Goal: Information Seeking & Learning: Check status

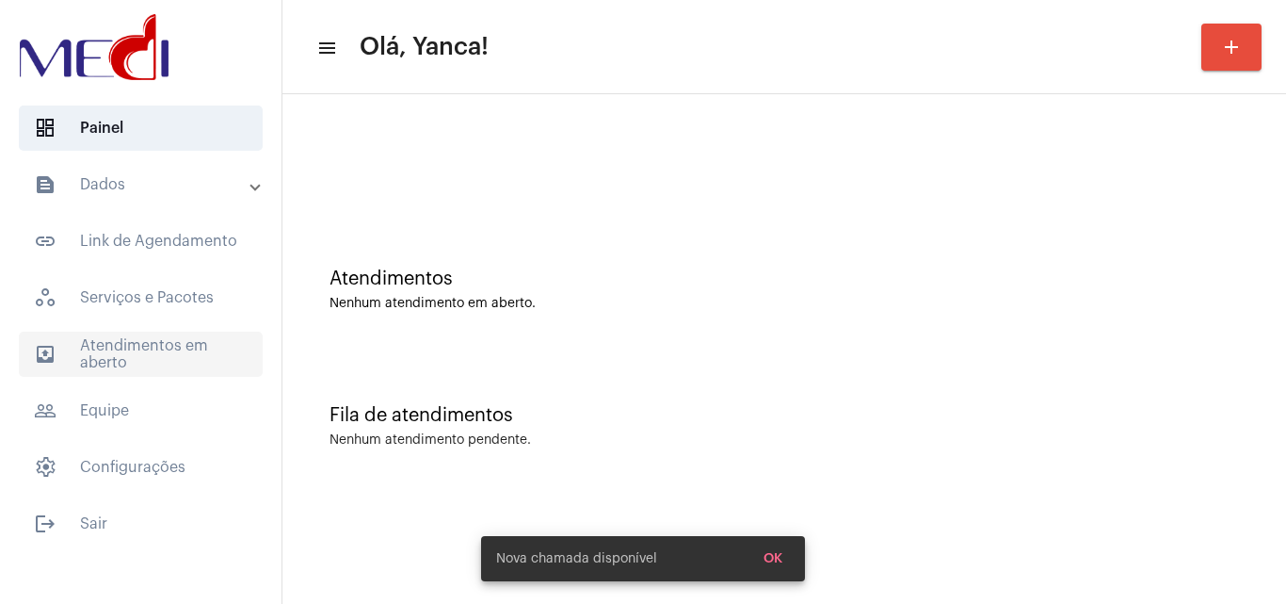
click at [169, 373] on mat-accordion "text_snippet_outlined Dados text_snippet_outlined Relatórios history_outlined H…" at bounding box center [141, 326] width 282 height 328
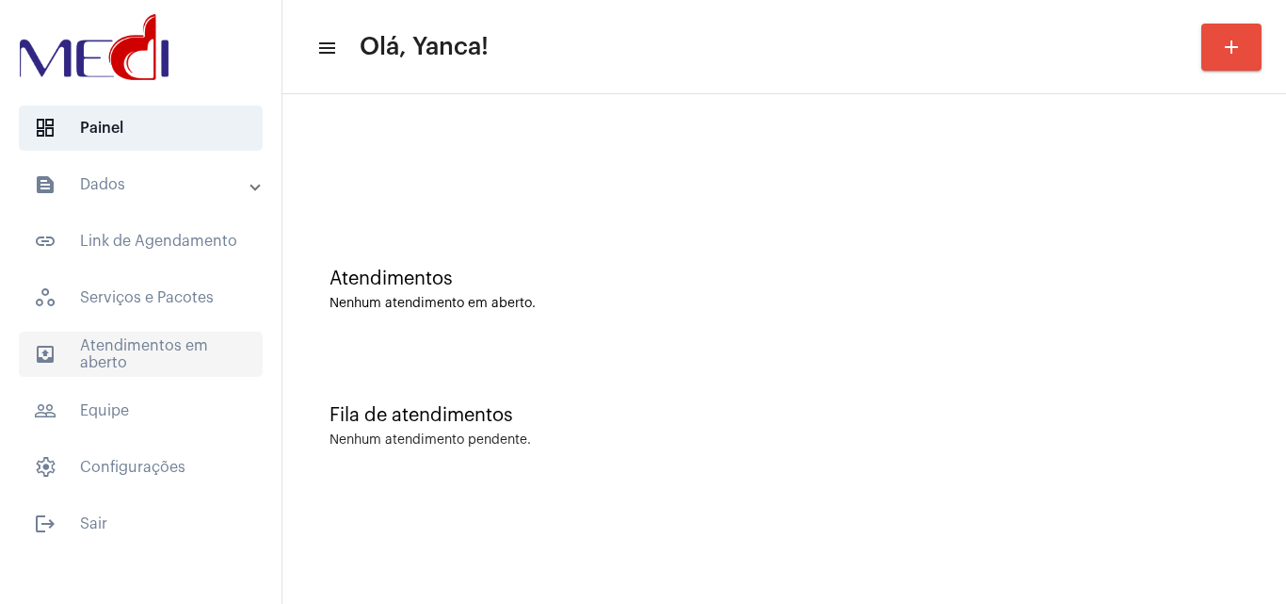
click at [169, 366] on span "outbox_outline Atendimentos em aberto" at bounding box center [141, 353] width 244 height 45
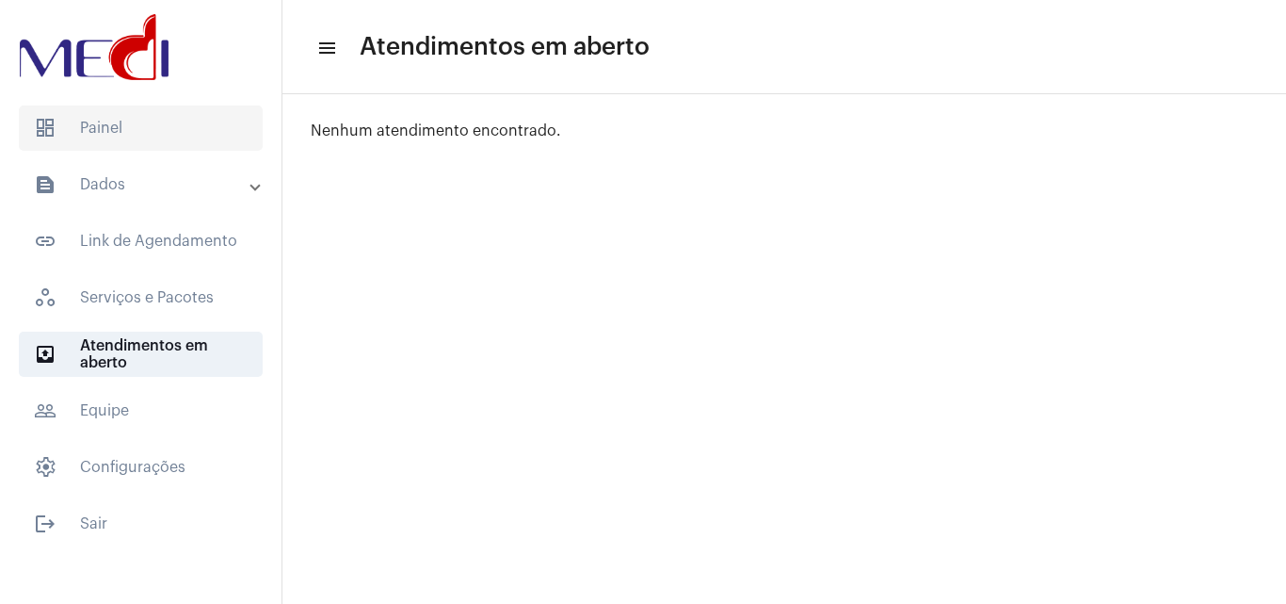
click at [105, 141] on span "dashboard Painel" at bounding box center [141, 127] width 244 height 45
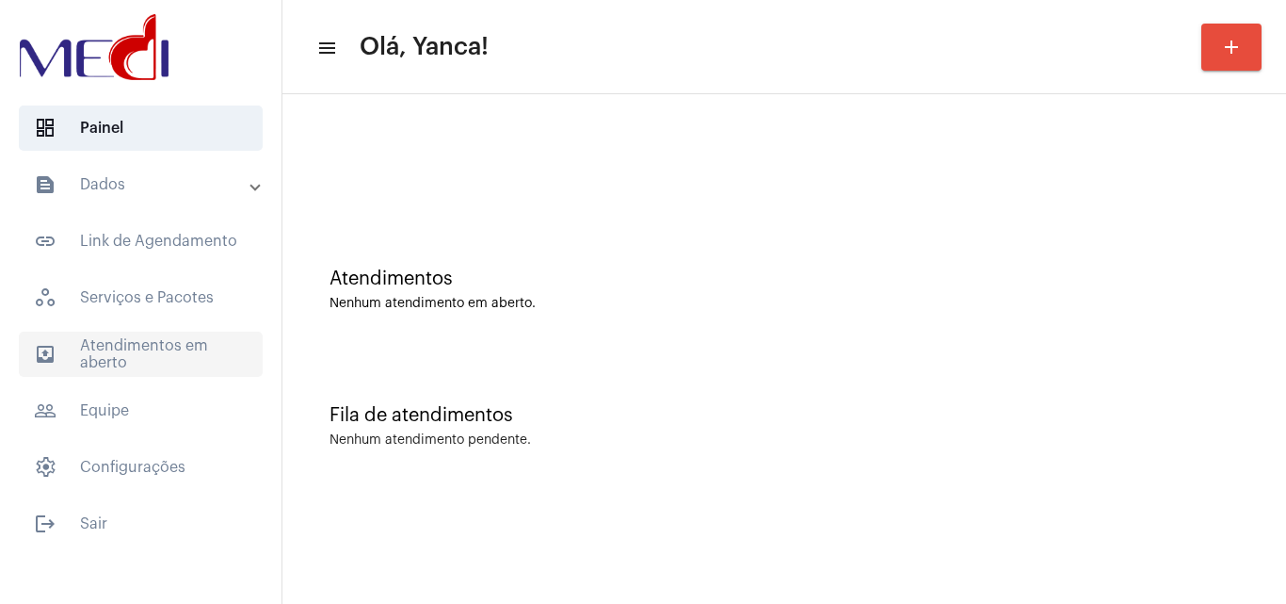
click at [149, 356] on span "outbox_outline Atendimentos em aberto" at bounding box center [141, 353] width 244 height 45
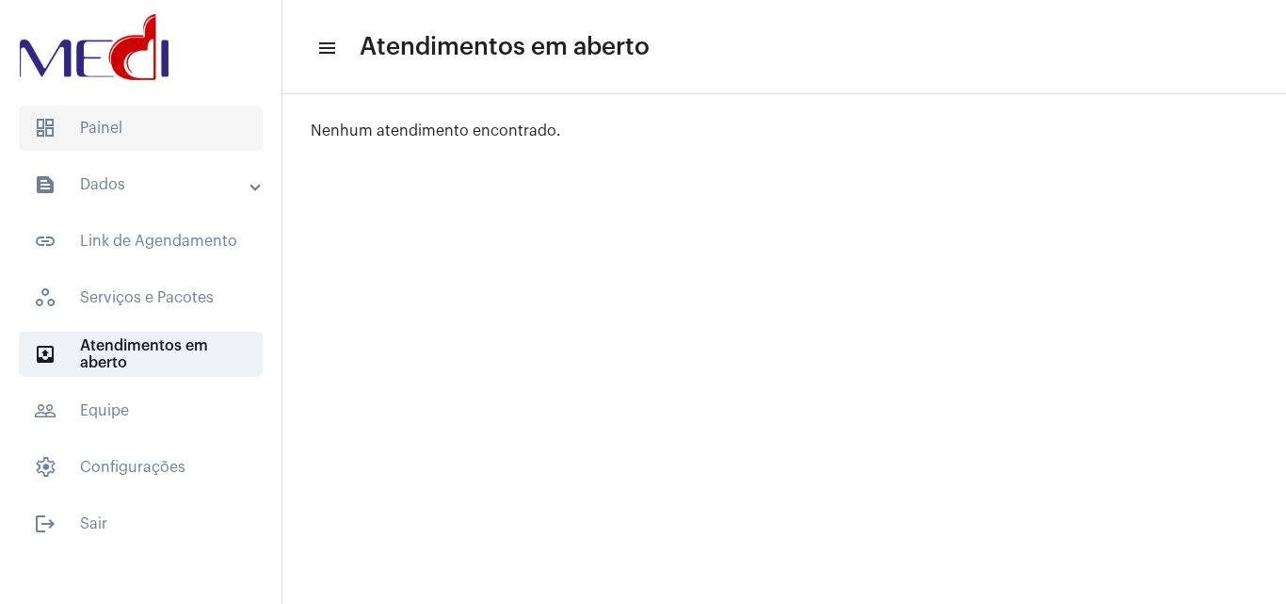
click at [168, 143] on span "dashboard Painel" at bounding box center [141, 127] width 244 height 45
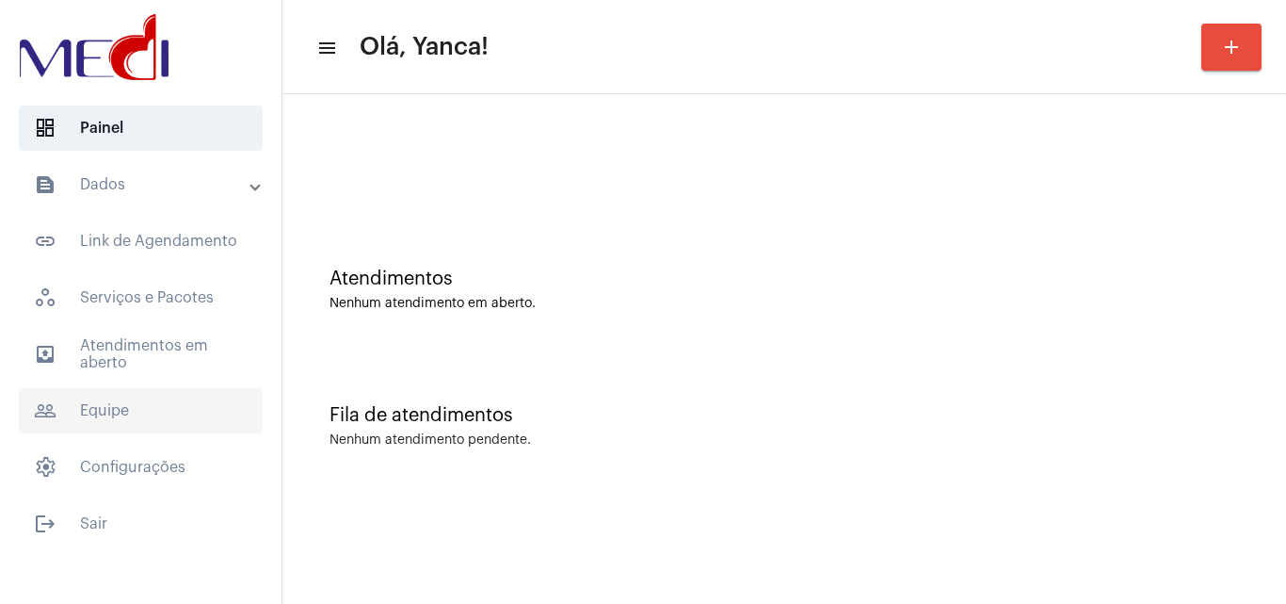
click at [138, 388] on span "people_outline Equipe" at bounding box center [141, 410] width 244 height 45
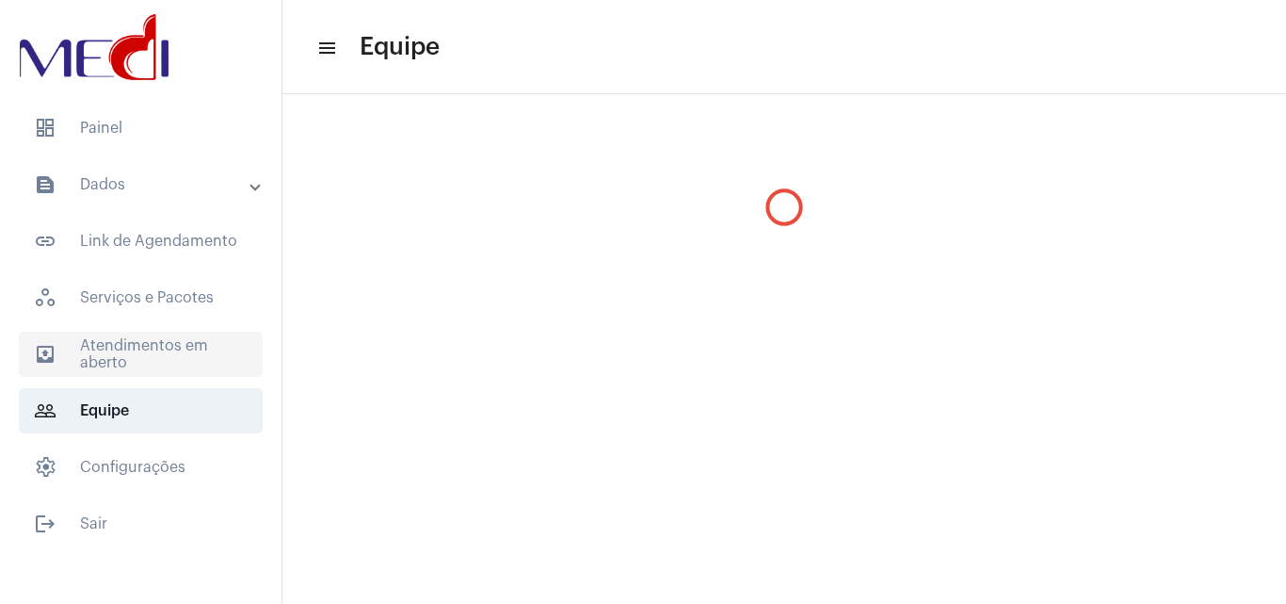
click at [141, 352] on span "outbox_outline Atendimentos em aberto" at bounding box center [141, 353] width 244 height 45
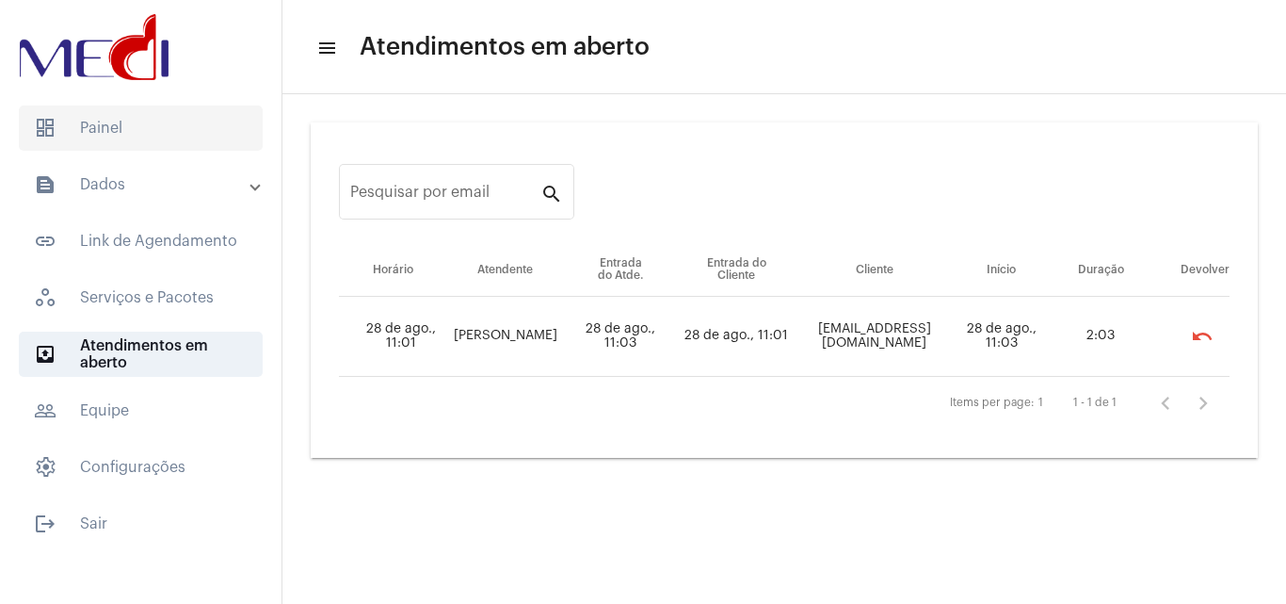
click at [178, 146] on span "dashboard Painel" at bounding box center [141, 127] width 244 height 45
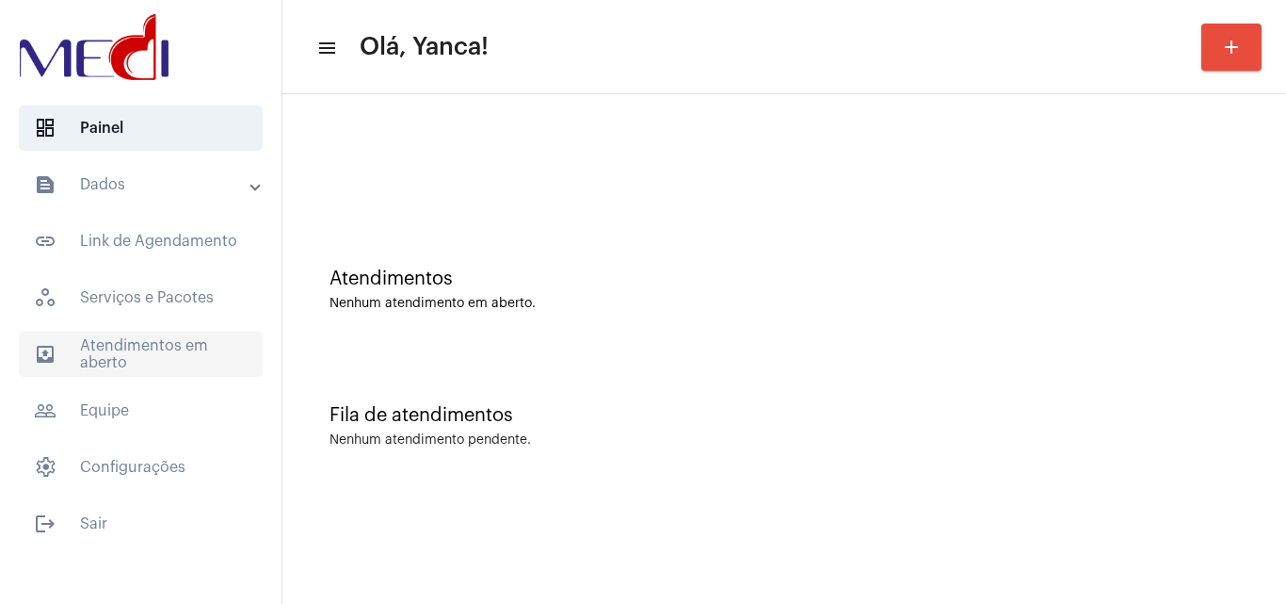
click at [163, 348] on span "outbox_outline Atendimentos em aberto" at bounding box center [141, 353] width 244 height 45
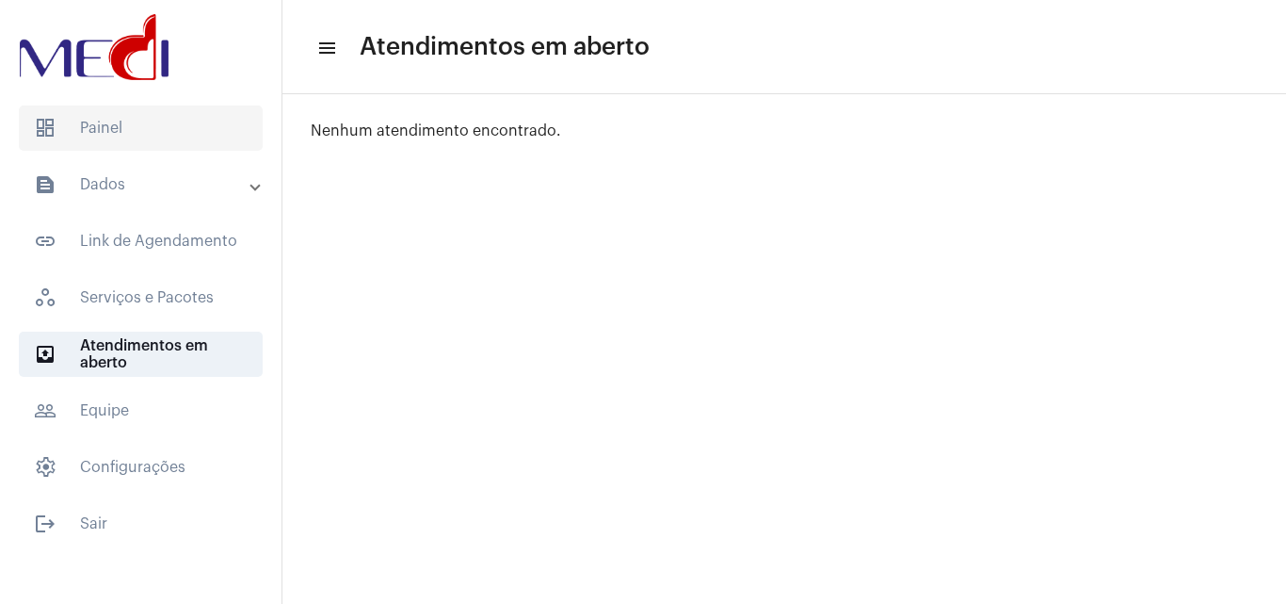
click at [124, 131] on span "dashboard Painel" at bounding box center [141, 127] width 244 height 45
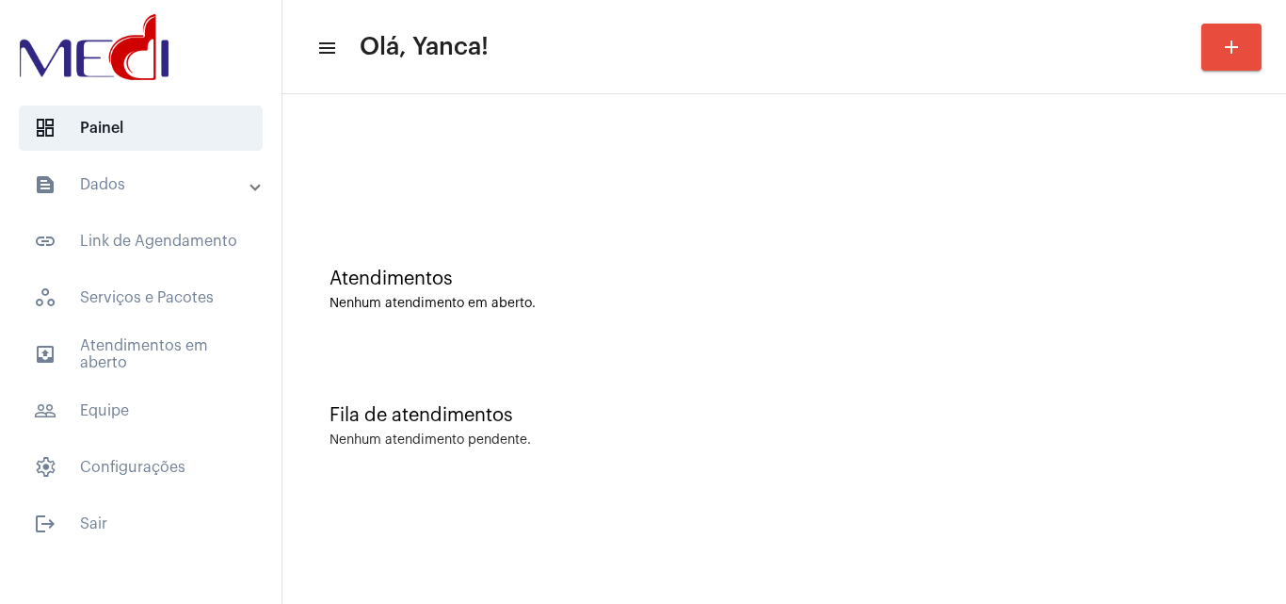
click at [188, 196] on mat-expansion-panel-header "text_snippet_outlined Dados" at bounding box center [146, 184] width 270 height 45
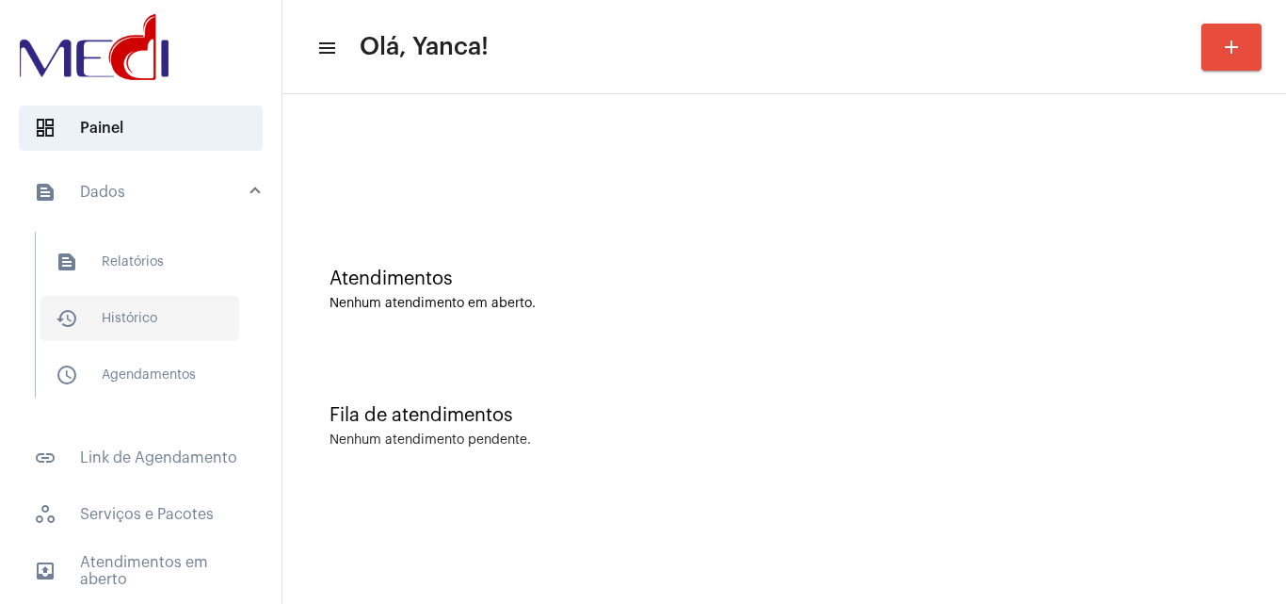
click at [141, 301] on span "history_outlined Histórico" at bounding box center [139, 318] width 199 height 45
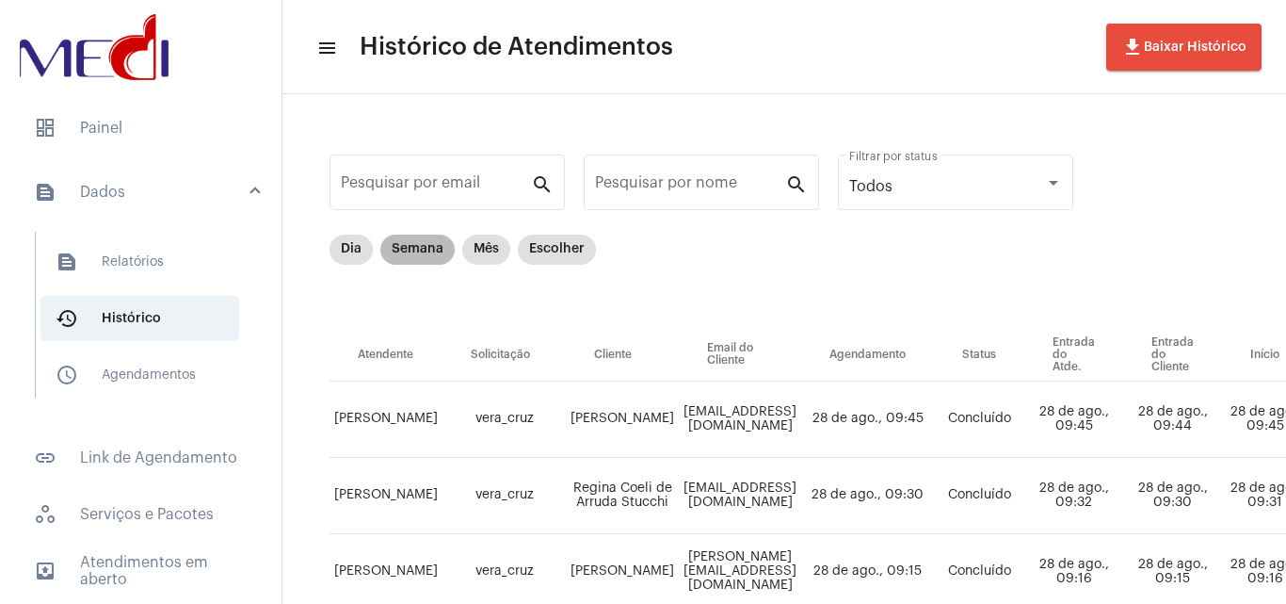
click at [431, 255] on mat-chip "Semana" at bounding box center [417, 249] width 74 height 30
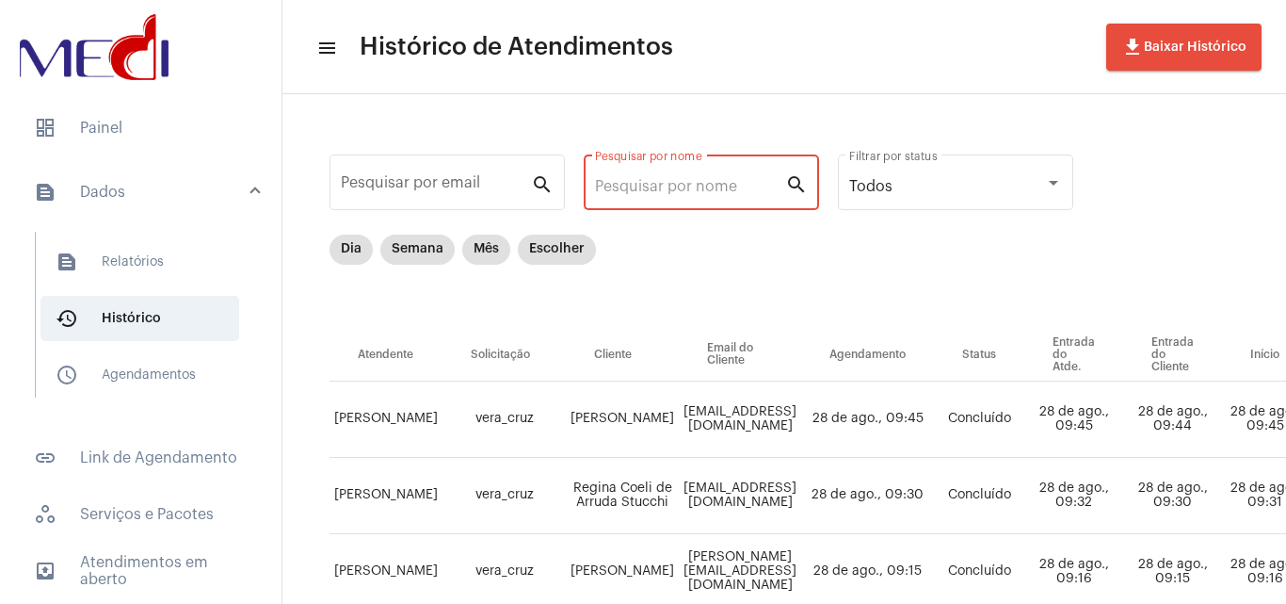
click at [715, 189] on input "Pesquisar por nome" at bounding box center [690, 186] width 190 height 17
paste input "[PERSON_NAME]"
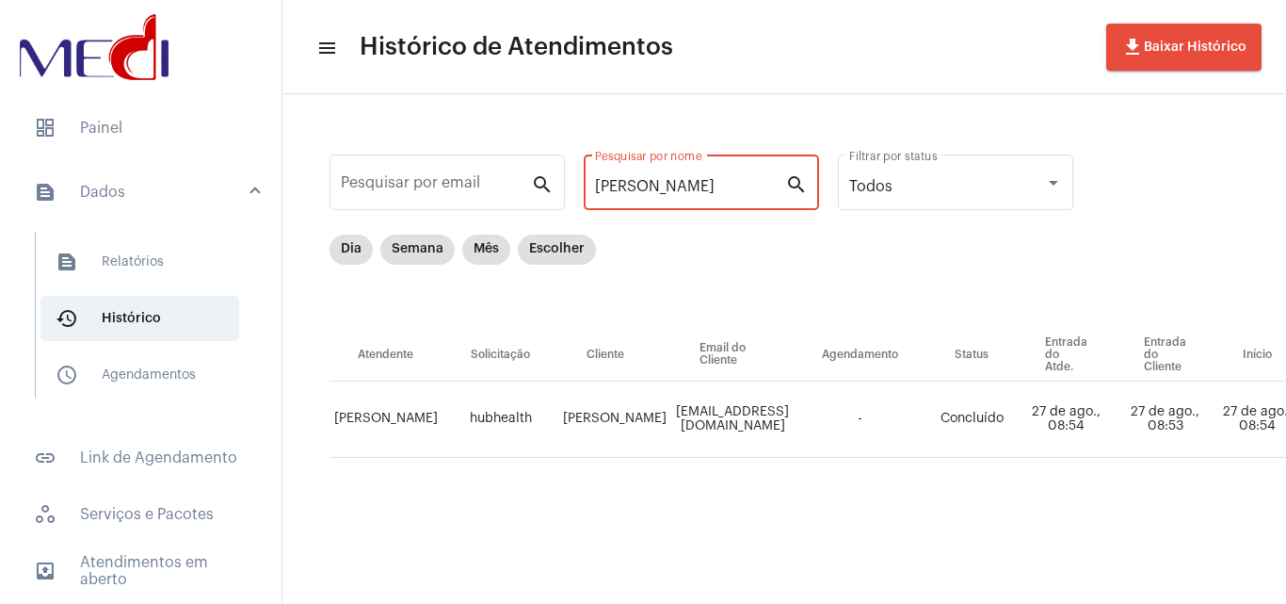
type input "[PERSON_NAME]"
click at [132, 131] on span "dashboard Painel" at bounding box center [141, 127] width 244 height 45
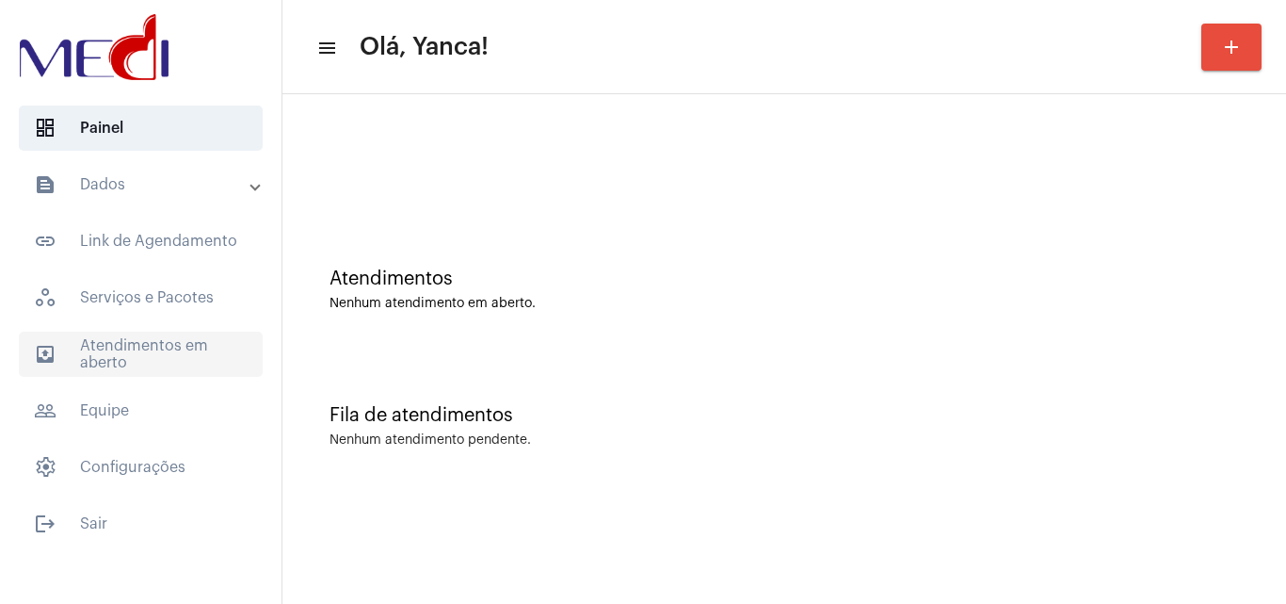
click at [166, 349] on span "outbox_outline Atendimentos em aberto" at bounding box center [141, 353] width 244 height 45
